Goal: Task Accomplishment & Management: Complete application form

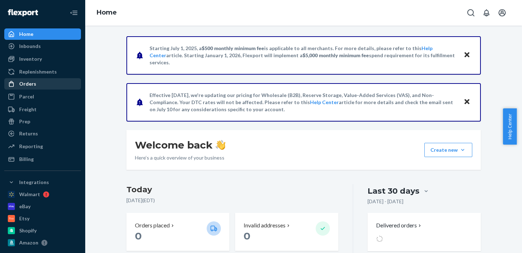
click at [44, 86] on div "Orders" at bounding box center [42, 84] width 75 height 10
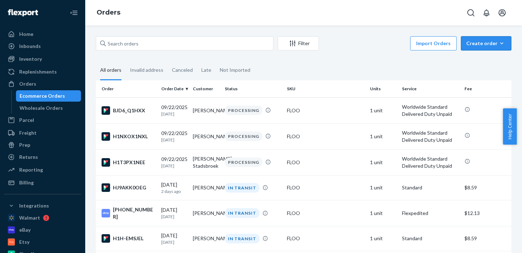
click at [474, 43] on div "Create order" at bounding box center [486, 43] width 40 height 7
click at [479, 54] on span "Ecommerce order" at bounding box center [467, 51] width 39 height 5
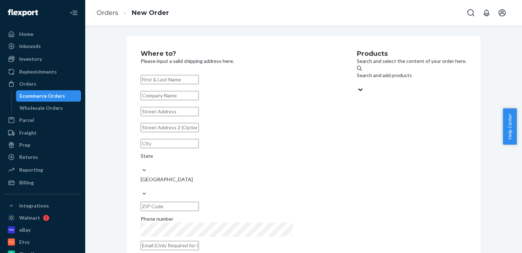
click at [199, 82] on input "text" at bounding box center [170, 79] width 58 height 9
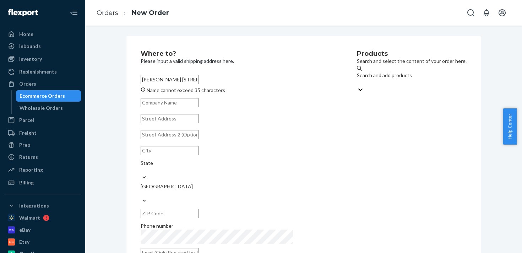
drag, startPoint x: 280, startPoint y: 81, endPoint x: 167, endPoint y: 78, distance: 113.6
click at [167, 78] on input "[PERSON_NAME] [STREET_ADDRESS][PERSON_NAME][PERSON_NAME]" at bounding box center [170, 79] width 58 height 9
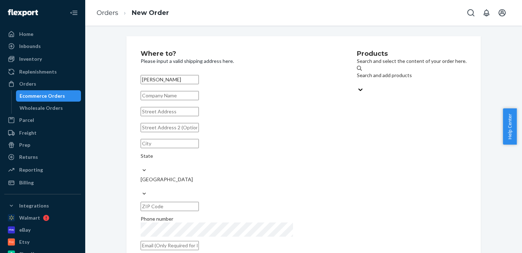
type input "[PERSON_NAME]"
click at [174, 116] on input "text" at bounding box center [170, 111] width 58 height 9
paste input "[PERSON_NAME] [STREET_ADDRESS][PERSON_NAME][PERSON_NAME]"
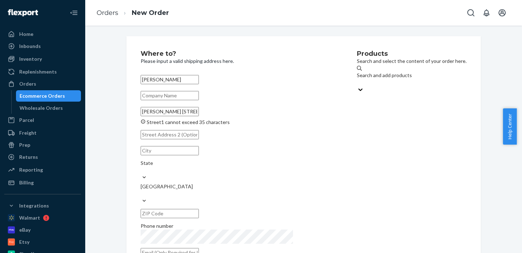
scroll to position [0, 16]
type input "[PERSON_NAME] [STREET_ADDRESS][PERSON_NAME][PERSON_NAME]"
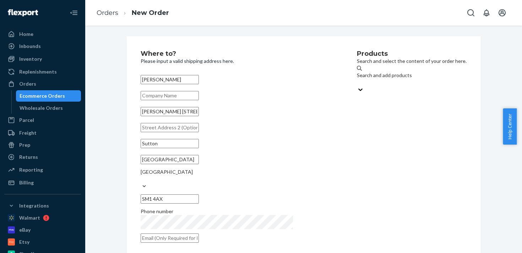
click at [199, 233] on input "text" at bounding box center [170, 237] width 58 height 9
type input "[EMAIL_ADDRESS][DOMAIN_NAME]"
click at [401, 72] on div "Search and add products" at bounding box center [412, 79] width 110 height 14
click at [357, 79] on input "Search and add products" at bounding box center [357, 82] width 1 height 7
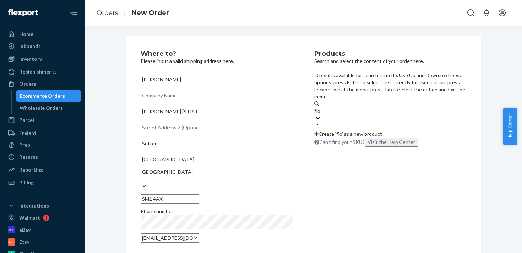
type input "floo"
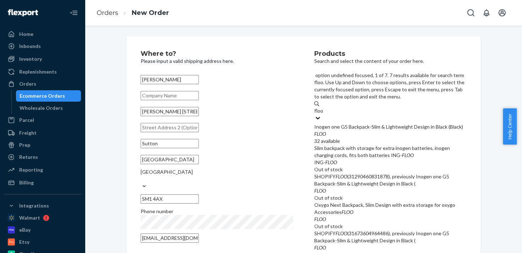
click at [376, 130] on div "FLOO" at bounding box center [390, 133] width 152 height 7
click at [323, 107] on input "floo" at bounding box center [318, 110] width 9 height 7
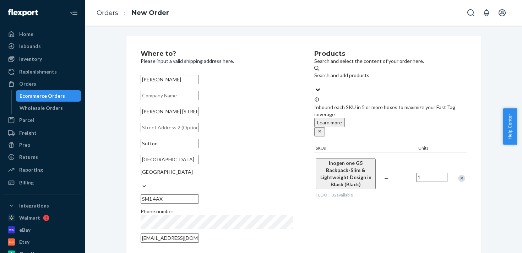
drag, startPoint x: 518, startPoint y: 112, endPoint x: 517, endPoint y: 183, distance: 71.0
click at [517, 183] on body "Home Inbounds Shipping Plans Problems Inventory Products Replenishments Orders …" at bounding box center [261, 126] width 522 height 253
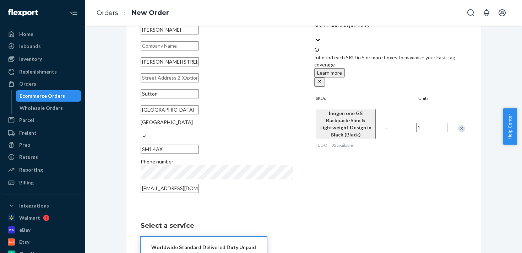
scroll to position [59, 0]
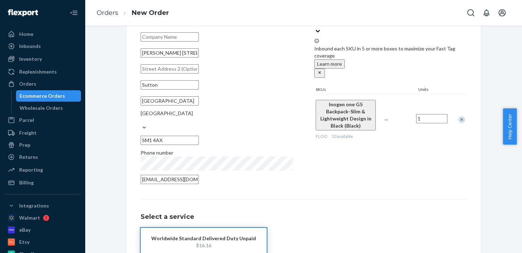
click at [241, 242] on div "$16.16" at bounding box center [203, 245] width 105 height 7
drag, startPoint x: 519, startPoint y: 124, endPoint x: 515, endPoint y: 158, distance: 33.9
click at [515, 158] on body "Home Inbounds Shipping Plans Problems Inventory Products Replenishments Orders …" at bounding box center [261, 126] width 522 height 253
click at [507, 168] on div "Where to? Please input a valid shipping address here. [PERSON_NAME] [PERSON_NAM…" at bounding box center [304, 138] width 426 height 321
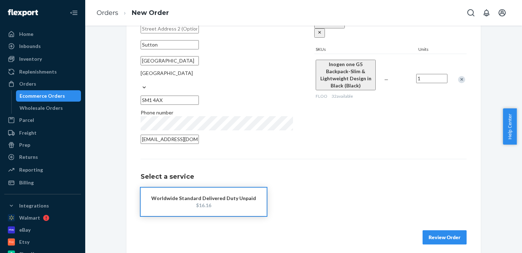
click at [450, 233] on button "Review Order" at bounding box center [444, 237] width 44 height 14
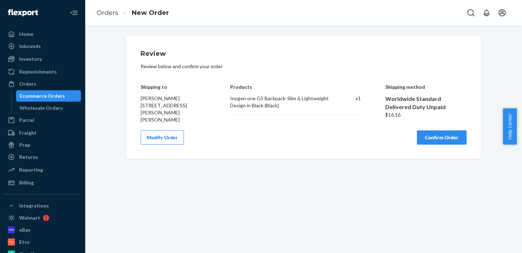
scroll to position [0, 0]
click at [450, 131] on button "Confirm Order" at bounding box center [442, 137] width 50 height 14
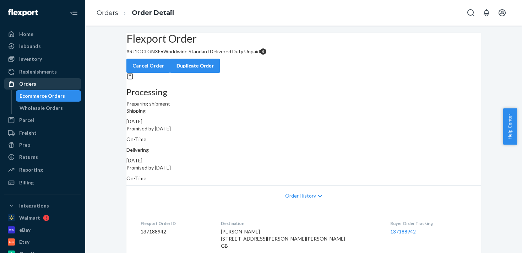
click at [44, 83] on div "Orders" at bounding box center [42, 84] width 75 height 10
